Goal: Task Accomplishment & Management: Use online tool/utility

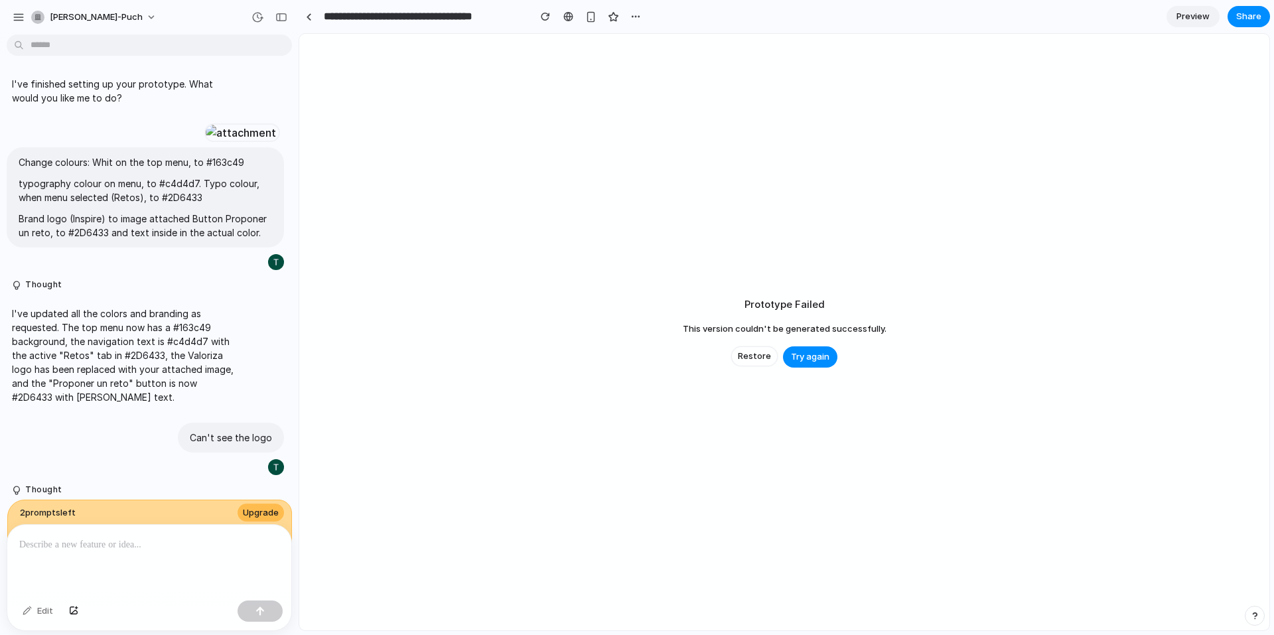
scroll to position [616, 0]
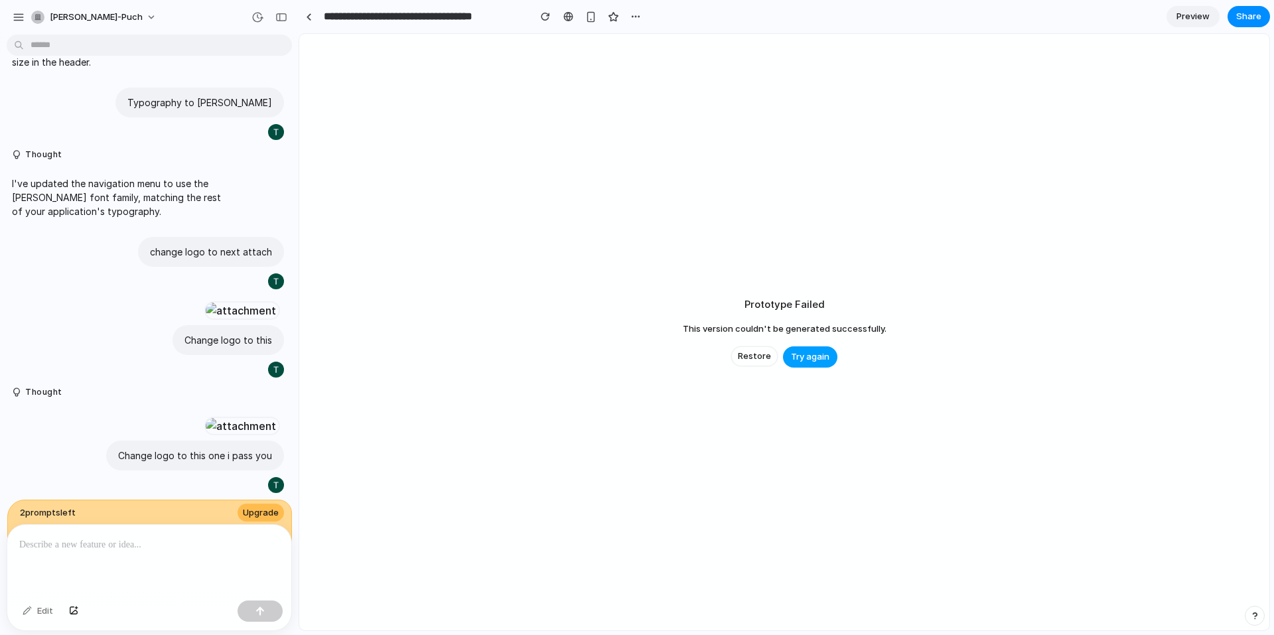
click at [798, 356] on span "Try again" at bounding box center [810, 356] width 38 height 13
click at [742, 358] on span "Restore" at bounding box center [754, 356] width 33 height 13
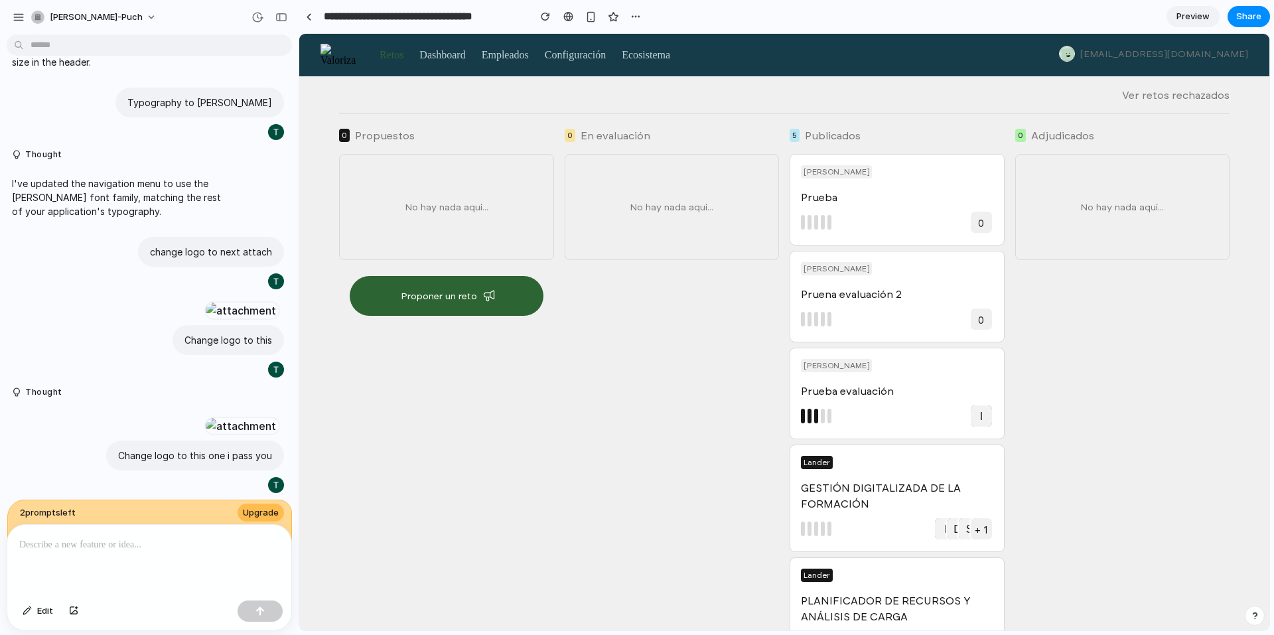
scroll to position [0, 0]
drag, startPoint x: 323, startPoint y: 54, endPoint x: 831, endPoint y: 114, distance: 511.1
click at [831, 114] on div "0 Propuestos No hay nada aquí... Proponer un reto Nuevo reto 0 En evaluación No…" at bounding box center [784, 372] width 970 height 517
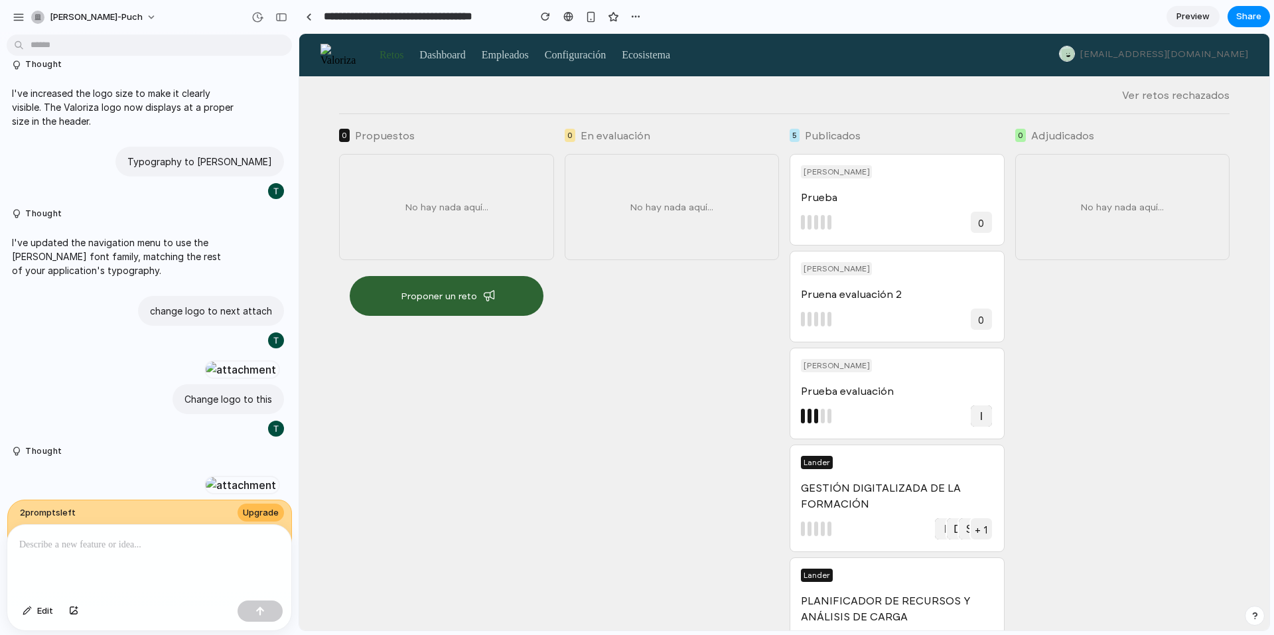
scroll to position [616, 0]
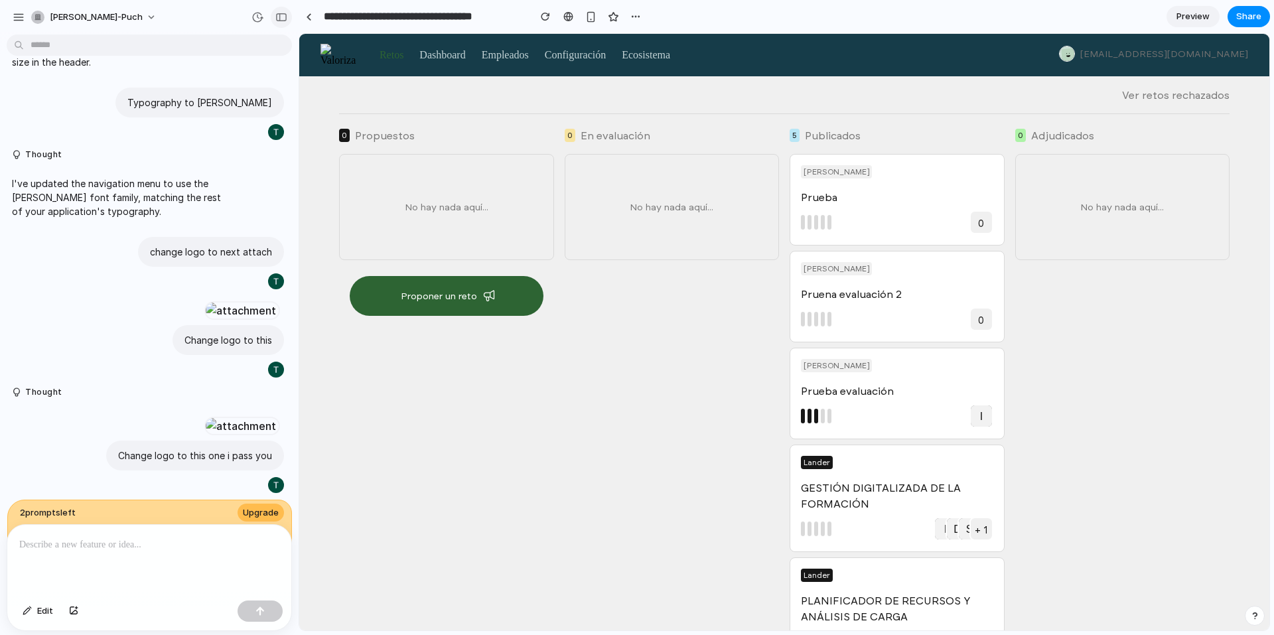
click at [277, 17] on div "button" at bounding box center [281, 17] width 12 height 9
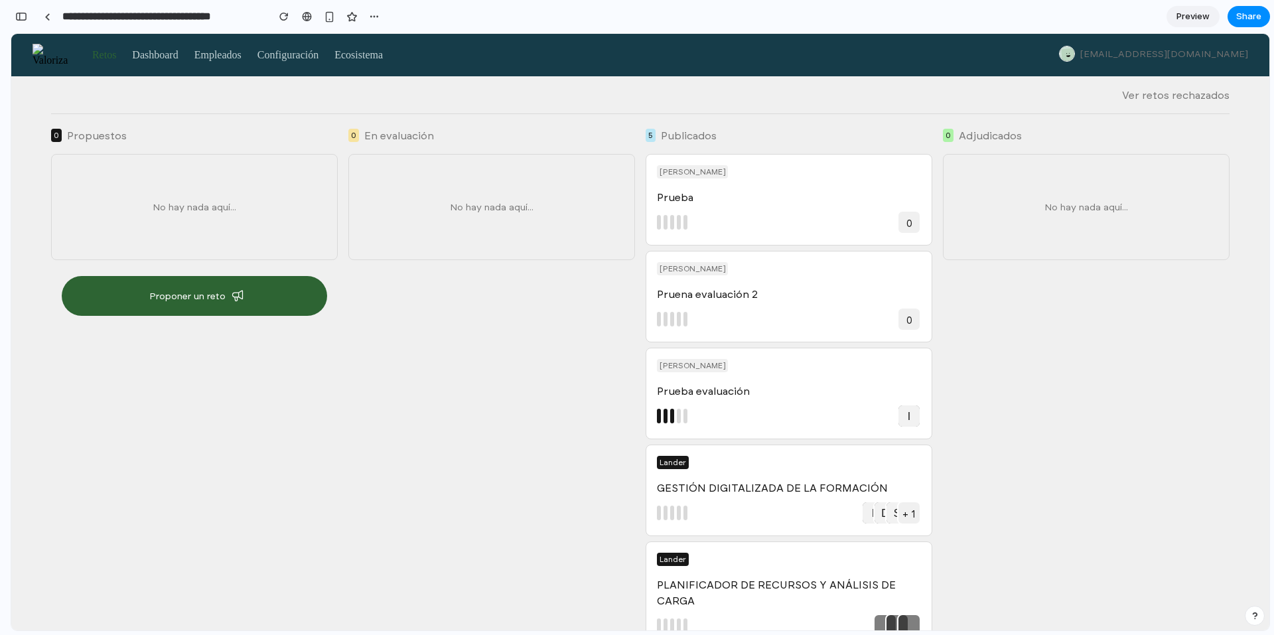
scroll to position [941, 0]
click at [50, 15] on link at bounding box center [47, 17] width 20 height 20
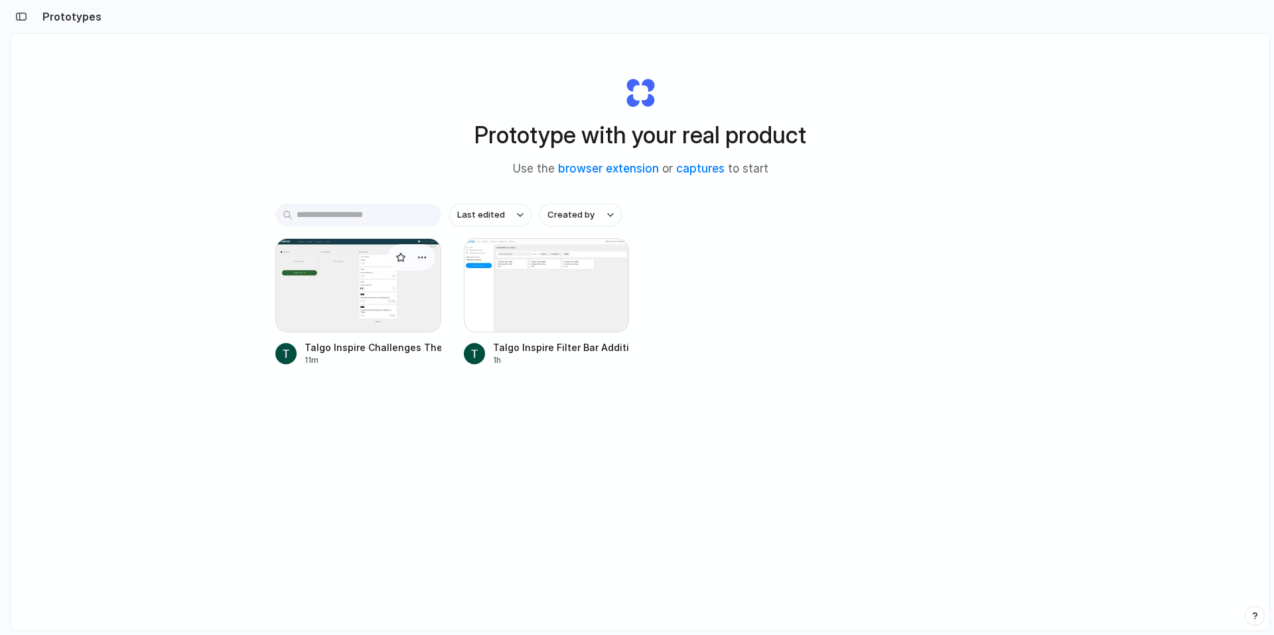
click at [367, 302] on div at bounding box center [358, 285] width 166 height 94
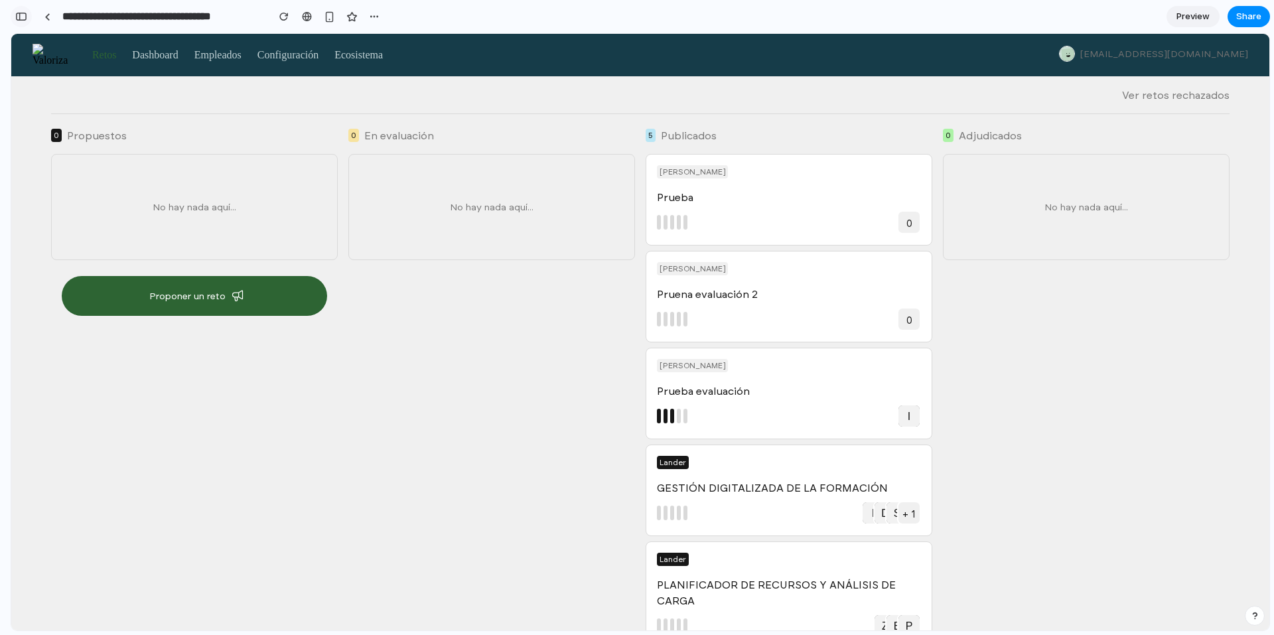
click at [19, 13] on div "button" at bounding box center [21, 16] width 12 height 9
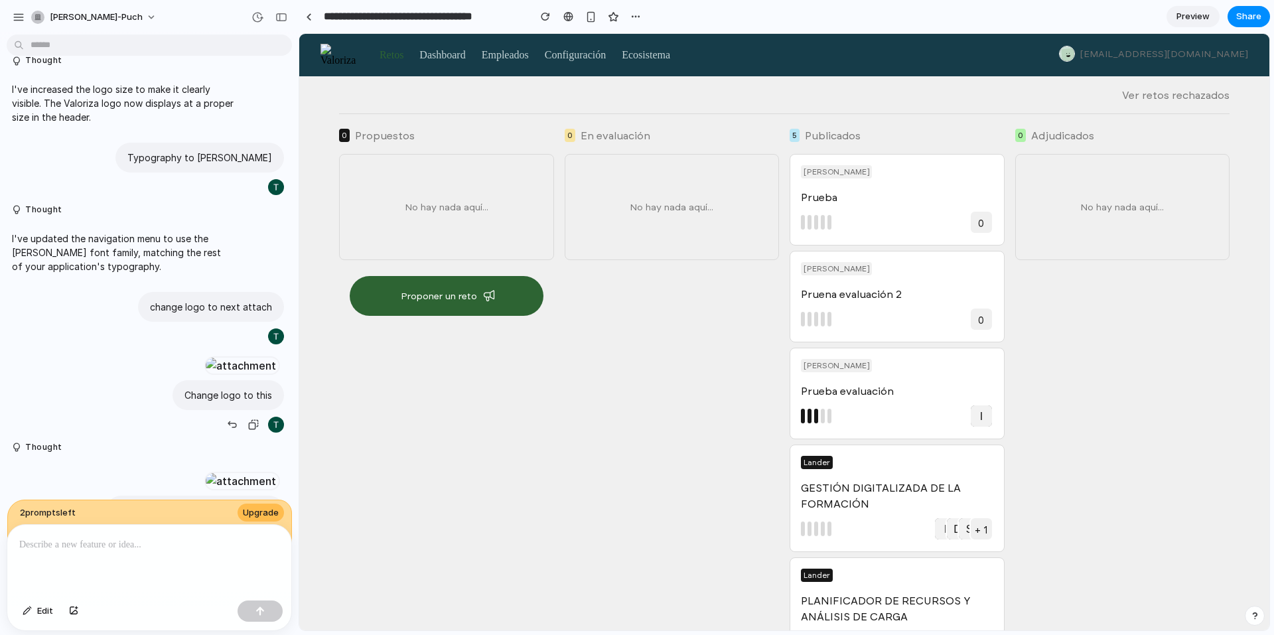
scroll to position [417, 0]
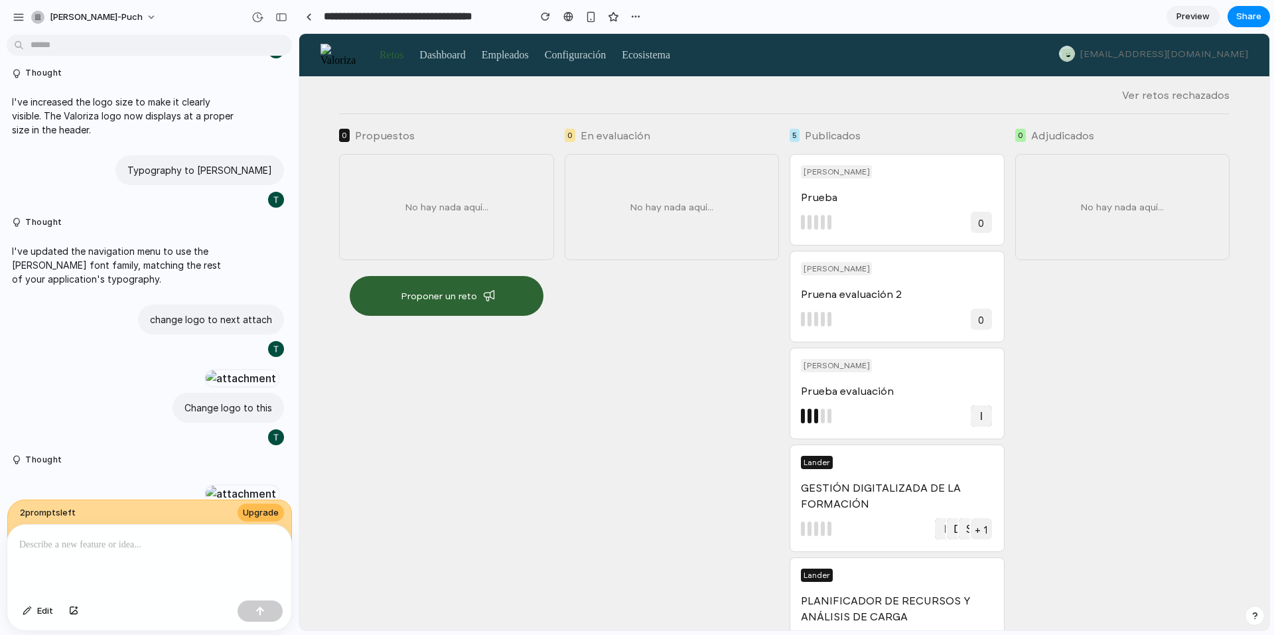
click at [88, 286] on p "I've updated the navigation menu to use the [PERSON_NAME] font family, matching…" at bounding box center [123, 265] width 222 height 42
click at [140, 286] on p "I've updated the navigation menu to use the [PERSON_NAME] font family, matching…" at bounding box center [123, 265] width 222 height 42
drag, startPoint x: 143, startPoint y: 314, endPoint x: 0, endPoint y: 289, distance: 144.8
click at [0, 289] on div "I've updated the navigation menu to use the [PERSON_NAME] font family, matching…" at bounding box center [145, 265] width 291 height 58
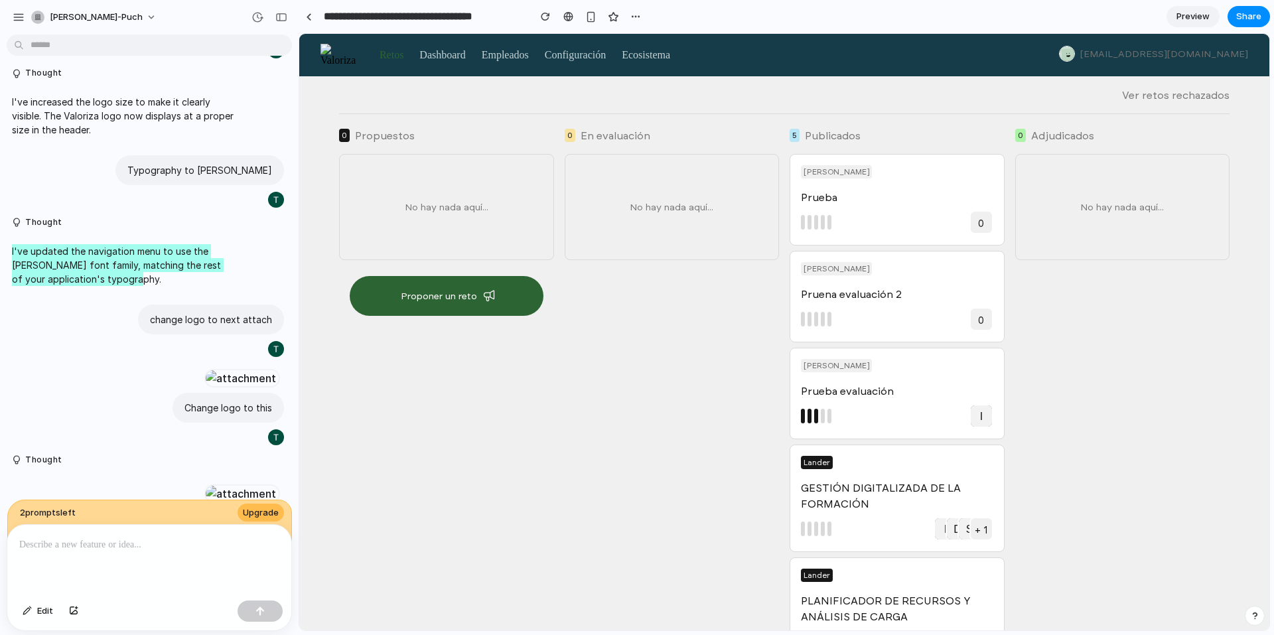
drag, startPoint x: 434, startPoint y: 56, endPoint x: 442, endPoint y: 94, distance: 38.6
click at [442, 94] on div "Retos Dashboard Empleados Configuración Ecosistema [EMAIL_ADDRESS][DOMAIN_NAME]…" at bounding box center [784, 332] width 970 height 597
